Goal: Information Seeking & Learning: Find specific fact

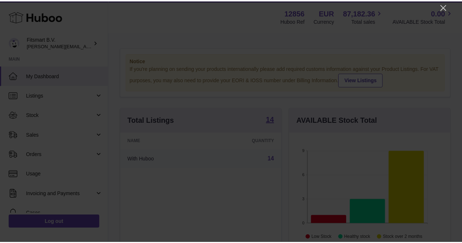
scroll to position [114, 163]
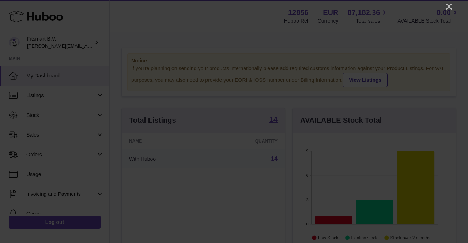
click at [452, 8] on div at bounding box center [234, 121] width 468 height 243
click at [447, 6] on icon "Close" at bounding box center [448, 6] width 9 height 9
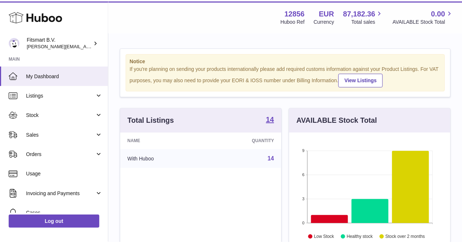
scroll to position [365386, 365340]
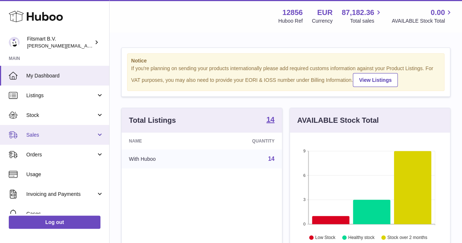
click at [38, 128] on link "Sales" at bounding box center [54, 135] width 109 height 20
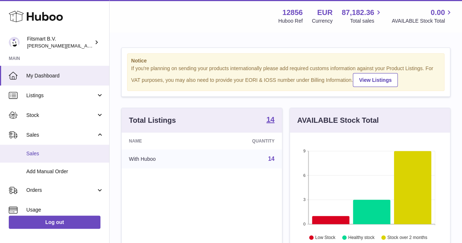
click at [38, 155] on span "Sales" at bounding box center [64, 153] width 77 height 7
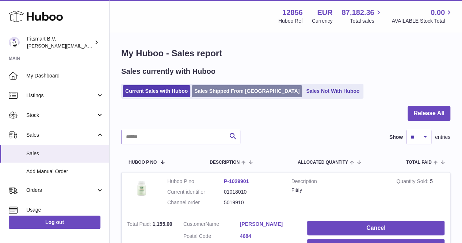
drag, startPoint x: 222, startPoint y: 91, endPoint x: 218, endPoint y: 90, distance: 4.0
click at [218, 90] on link "Sales Shipped From [GEOGRAPHIC_DATA]" at bounding box center [247, 91] width 110 height 12
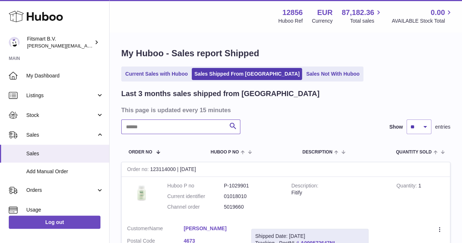
click at [177, 133] on input "text" at bounding box center [180, 127] width 119 height 15
paste input "*******"
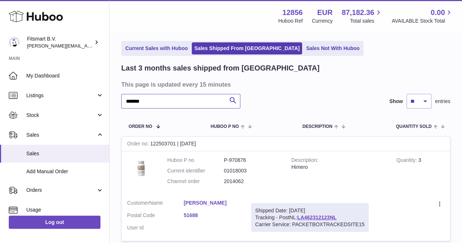
scroll to position [29, 0]
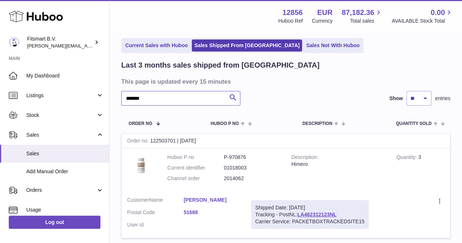
type input "*******"
drag, startPoint x: 254, startPoint y: 185, endPoint x: 218, endPoint y: 185, distance: 36.2
click at [218, 185] on dl "Huboo P no P-970876 Current identifier 01018003 Channel order 2014062" at bounding box center [223, 170] width 113 height 32
copy dl "2014062"
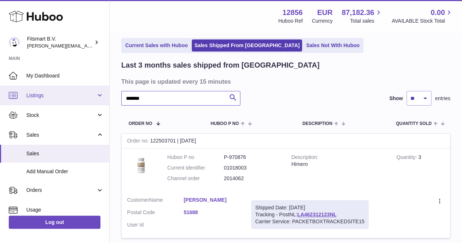
drag, startPoint x: 157, startPoint y: 98, endPoint x: 89, endPoint y: 96, distance: 68.4
click at [89, 96] on div "Huboo Fitsmart B.V. [PERSON_NAME][EMAIL_ADDRESS][DOMAIN_NAME] Main My Dashboard…" at bounding box center [231, 137] width 462 height 333
paste input "**********"
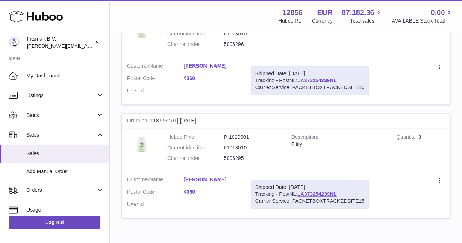
scroll to position [291, 0]
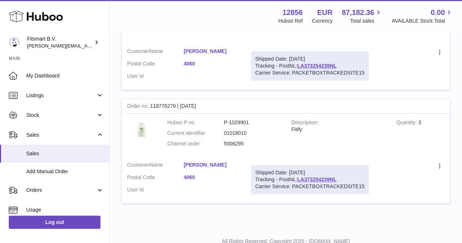
type input "**********"
drag, startPoint x: 260, startPoint y: 151, endPoint x: 222, endPoint y: 147, distance: 37.6
click at [222, 147] on td "Huboo P no P-1029901 Current identifier 01018010 Channel order 5006295" at bounding box center [224, 135] width 124 height 43
copy dl "5006295"
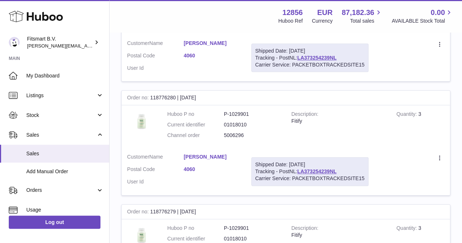
scroll to position [183, 0]
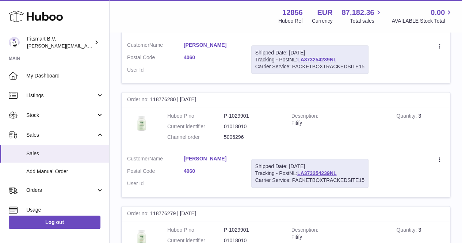
drag, startPoint x: 257, startPoint y: 141, endPoint x: 213, endPoint y: 143, distance: 43.2
click at [213, 143] on dl "Huboo P no P-1029901 Current identifier 01018010 Channel order 5006296" at bounding box center [223, 129] width 113 height 32
copy dl "5006296"
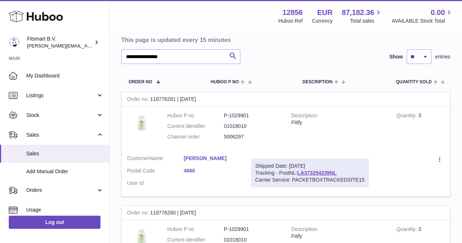
scroll to position [63, 0]
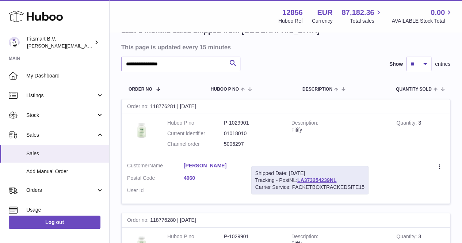
drag, startPoint x: 252, startPoint y: 150, endPoint x: 217, endPoint y: 150, distance: 34.4
click at [217, 150] on dl "Huboo P no P-1029901 Current identifier 01018010 Channel order 5006297" at bounding box center [223, 136] width 113 height 32
copy dl "5006297"
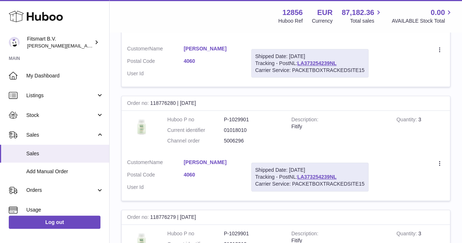
scroll to position [184, 0]
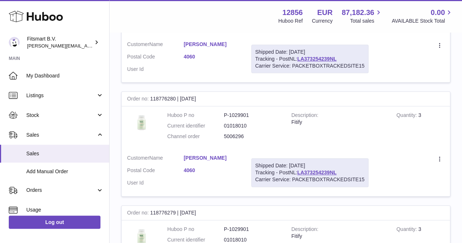
drag, startPoint x: 257, startPoint y: 140, endPoint x: 217, endPoint y: 142, distance: 39.1
click at [217, 142] on dl "Huboo P no P-1029901 Current identifier 01018010 Channel order 5006296" at bounding box center [223, 128] width 113 height 32
copy dl "5006296"
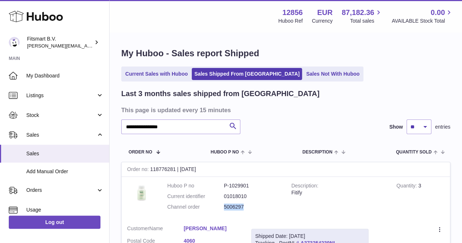
drag, startPoint x: 251, startPoint y: 205, endPoint x: 224, endPoint y: 208, distance: 26.8
click at [224, 208] on dd "5006297" at bounding box center [252, 207] width 57 height 7
copy dd "5006297"
